Goal: Task Accomplishment & Management: Manage account settings

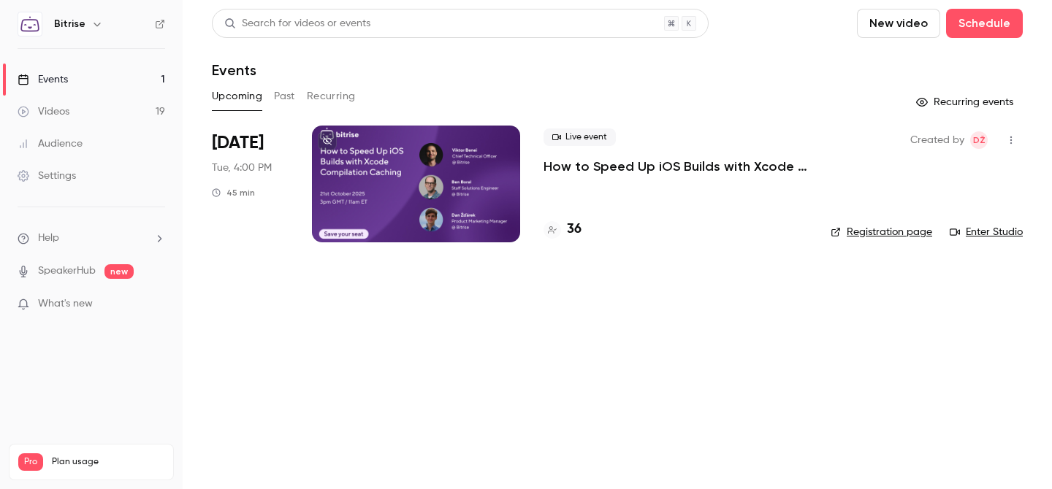
click at [715, 166] on p "How to Speed Up iOS Builds with Xcode 26 Compilation Caching" at bounding box center [675, 167] width 264 height 18
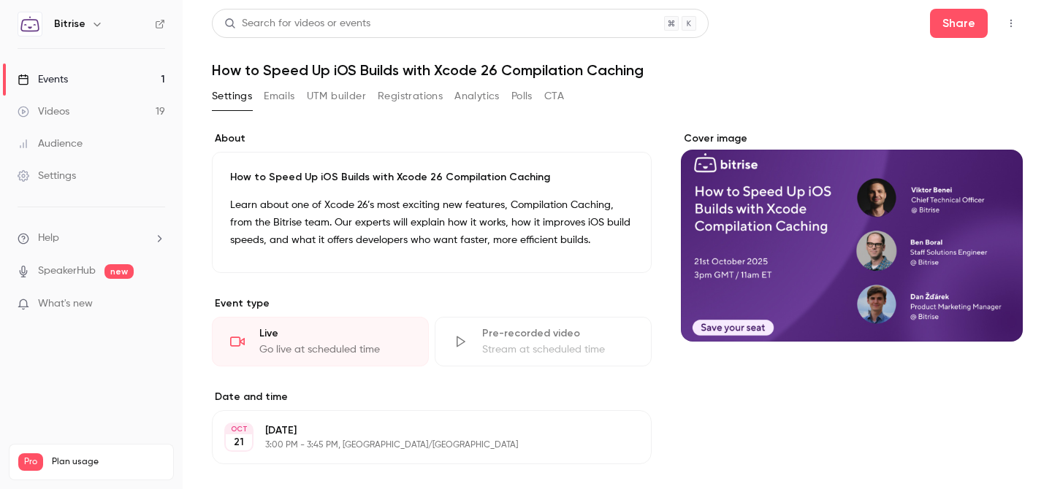
click at [405, 99] on button "Registrations" at bounding box center [410, 96] width 65 height 23
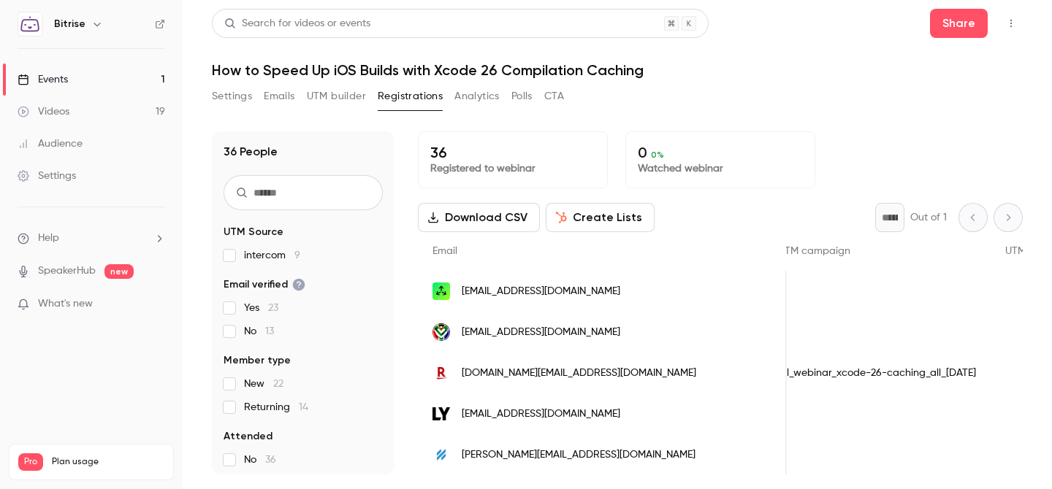
scroll to position [0, 941]
click at [813, 251] on span "UTM campaign" at bounding box center [849, 251] width 72 height 10
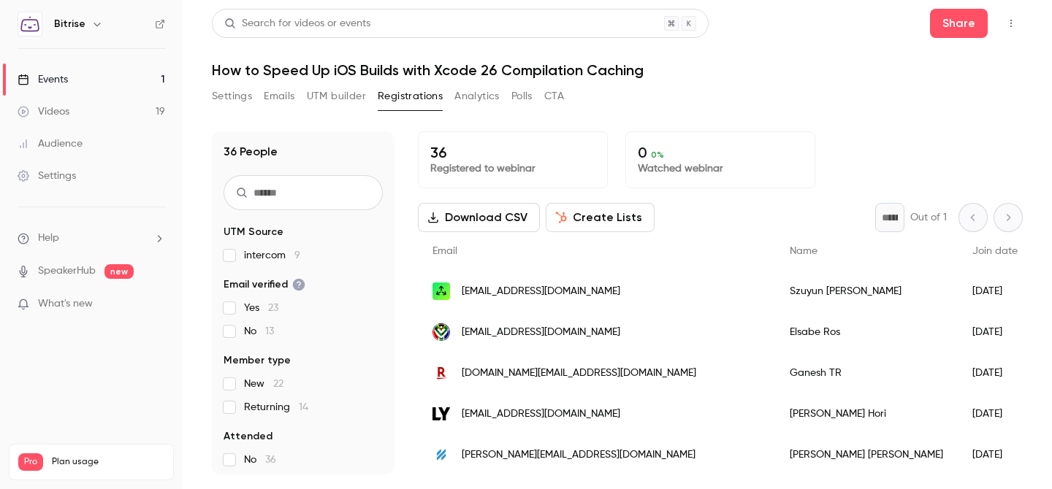
scroll to position [0, 0]
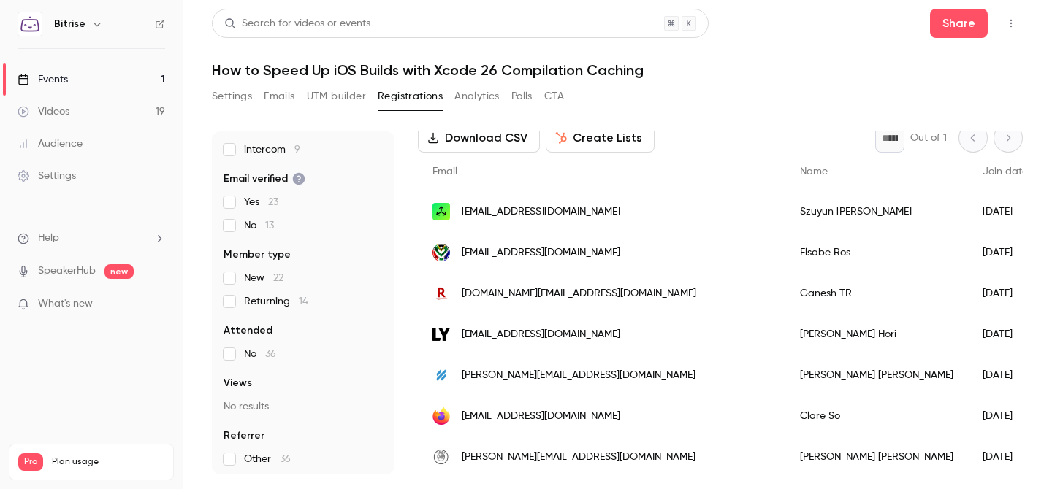
scroll to position [110, 0]
